Goal: Navigation & Orientation: Find specific page/section

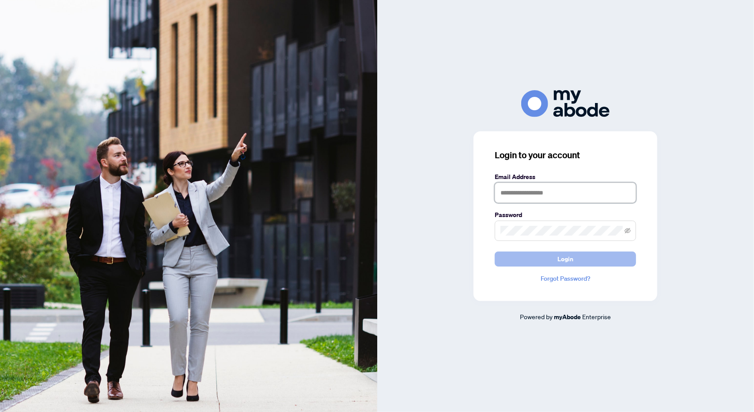
type input "**********"
click at [570, 258] on span "Login" at bounding box center [566, 259] width 16 height 14
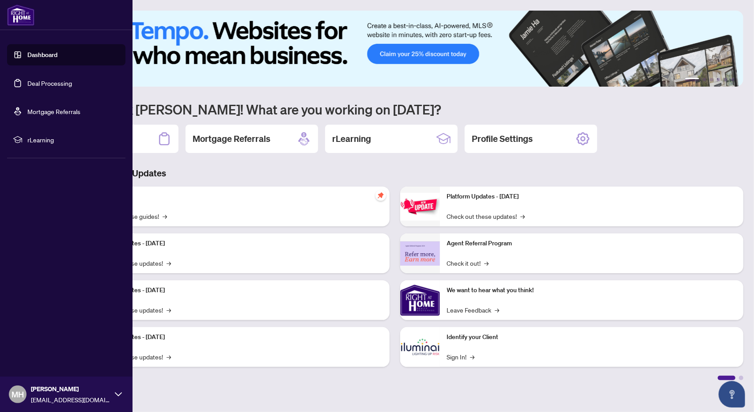
click at [48, 54] on link "Dashboard" at bounding box center [42, 55] width 30 height 8
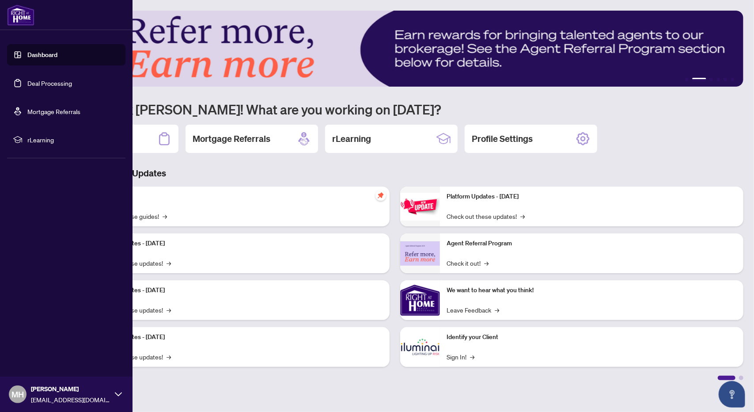
click at [18, 15] on img at bounding box center [20, 14] width 27 height 21
